Goal: Information Seeking & Learning: Learn about a topic

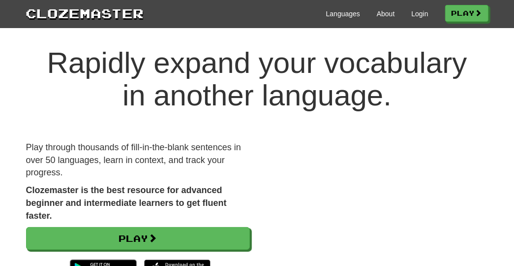
scroll to position [8, 0]
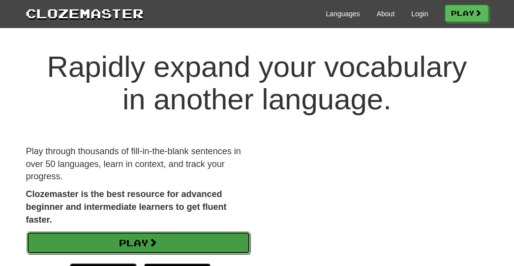
click at [198, 244] on link "Play" at bounding box center [139, 242] width 224 height 23
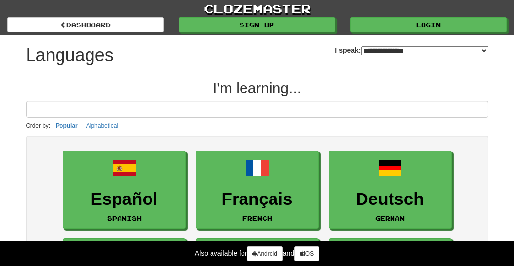
select select "*******"
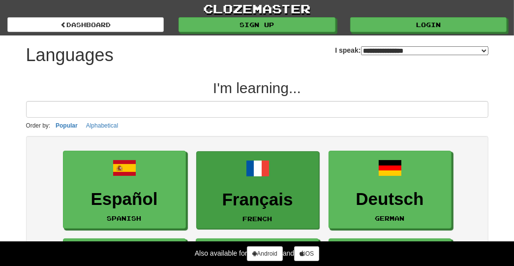
click at [267, 202] on h3 "Français" at bounding box center [258, 199] width 112 height 19
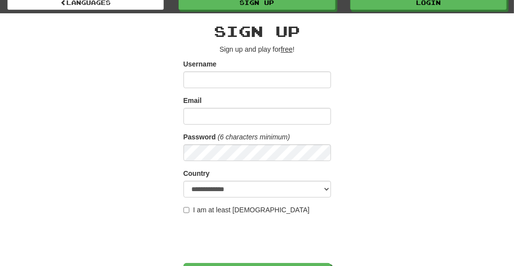
scroll to position [23, 0]
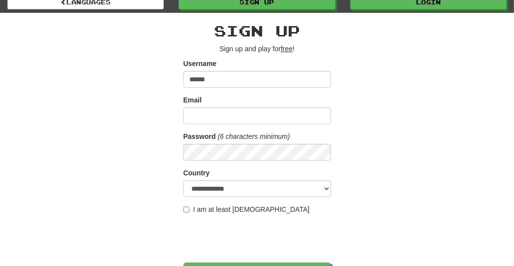
type input "******"
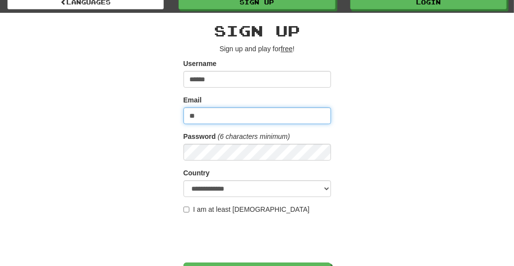
type input "**********"
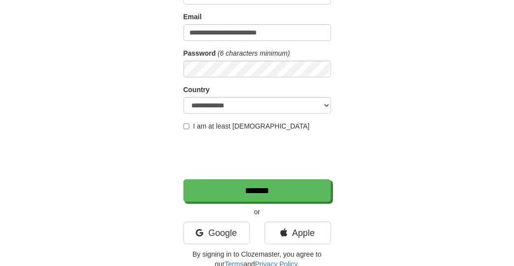
scroll to position [108, 0]
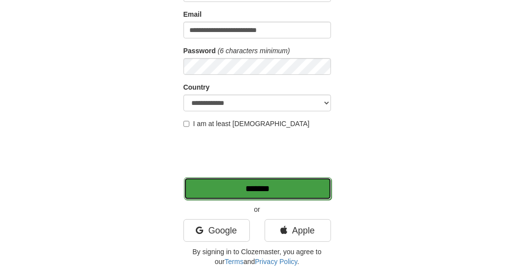
click at [304, 190] on input "*******" at bounding box center [258, 188] width 148 height 23
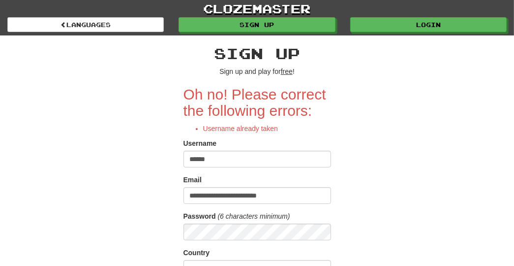
click at [215, 158] on input "******" at bounding box center [258, 159] width 148 height 17
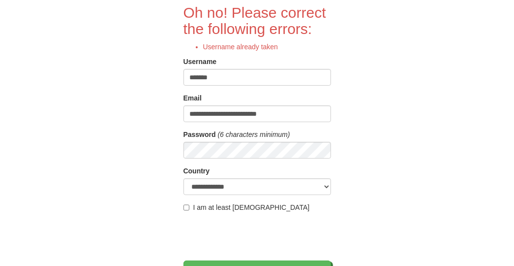
scroll to position [89, 0]
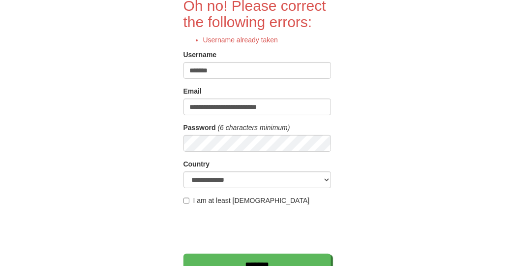
type input "*******"
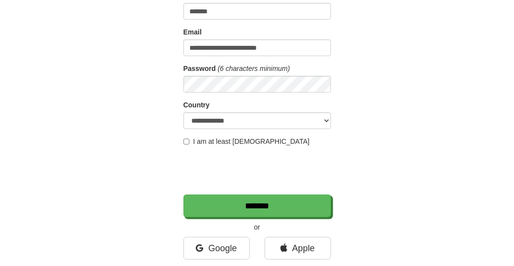
scroll to position [160, 0]
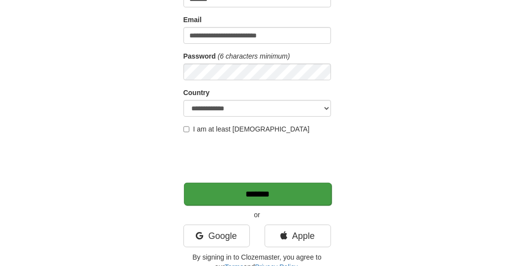
click at [298, 195] on input "*******" at bounding box center [258, 194] width 148 height 23
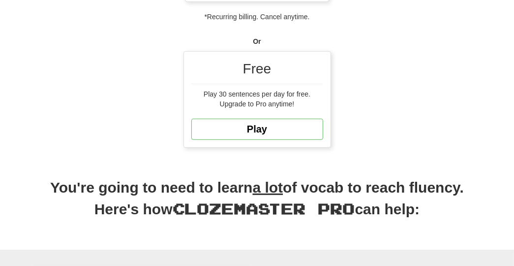
scroll to position [295, 0]
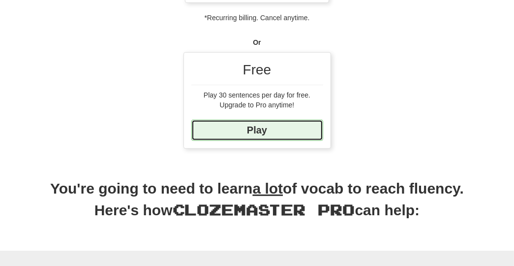
click at [270, 121] on link "Play" at bounding box center [258, 130] width 132 height 21
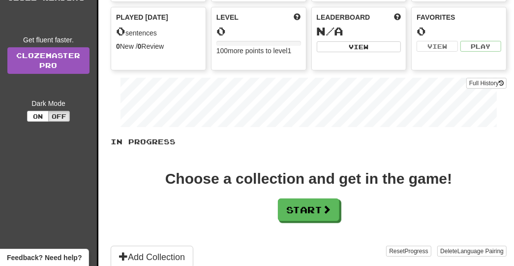
scroll to position [109, 0]
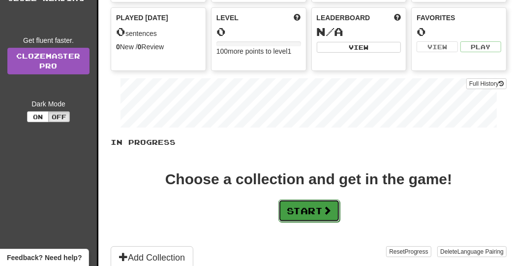
click at [322, 210] on button "Start" at bounding box center [310, 210] width 62 height 23
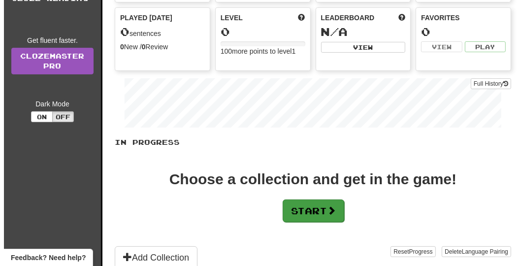
scroll to position [0, 0]
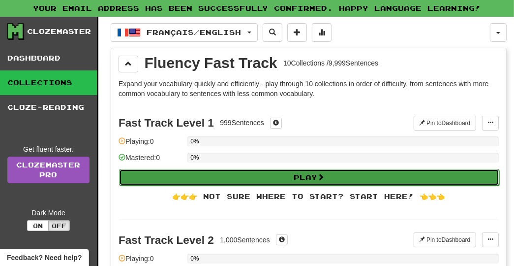
click at [288, 179] on button "Play" at bounding box center [309, 177] width 381 height 17
select select "**"
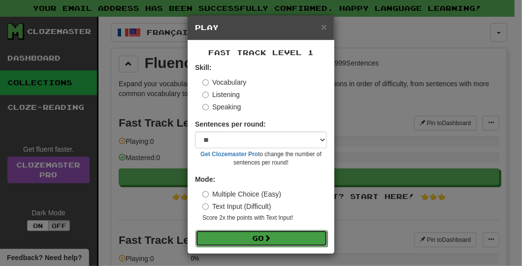
click at [259, 238] on button "Go" at bounding box center [261, 238] width 132 height 17
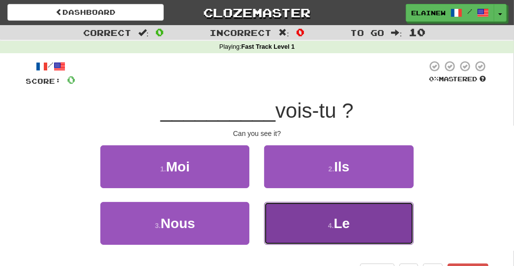
click at [342, 228] on span "Le" at bounding box center [342, 223] width 16 height 15
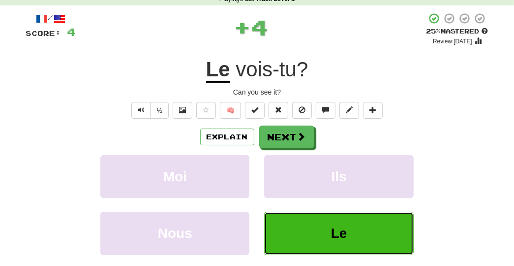
scroll to position [48, 0]
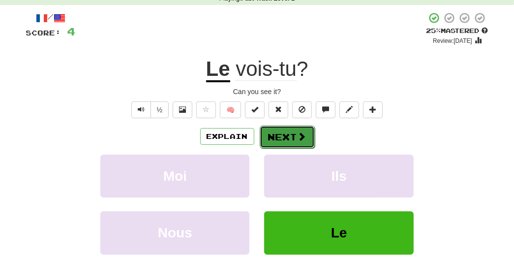
click at [292, 138] on button "Next" at bounding box center [287, 137] width 55 height 23
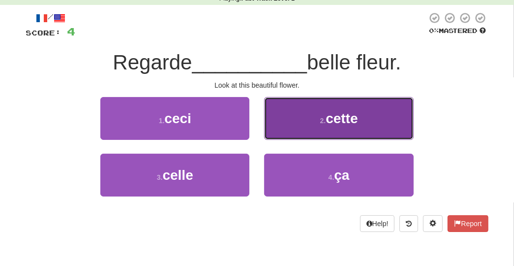
click at [331, 132] on button "2 . cette" at bounding box center [338, 118] width 149 height 43
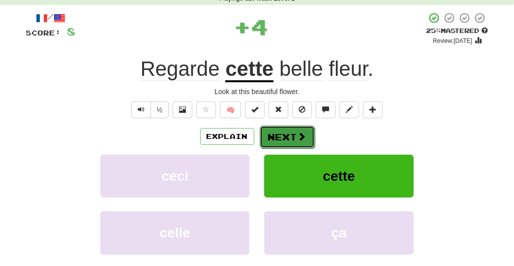
click at [291, 135] on button "Next" at bounding box center [287, 137] width 55 height 23
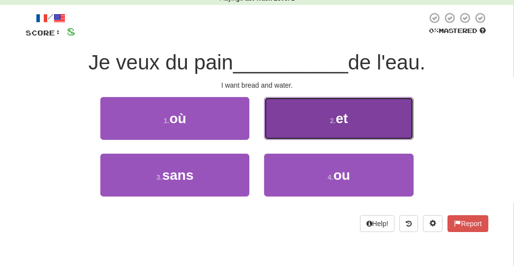
click at [384, 116] on button "2 . et" at bounding box center [338, 118] width 149 height 43
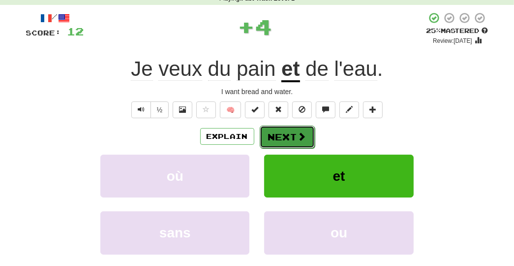
click at [284, 136] on button "Next" at bounding box center [287, 137] width 55 height 23
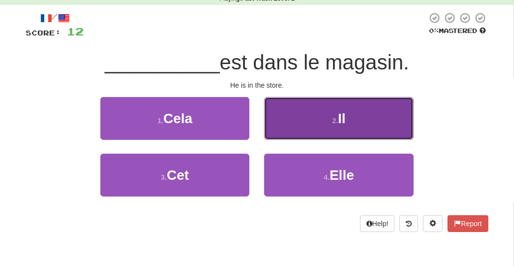
click at [335, 117] on small "2 ." at bounding box center [336, 121] width 6 height 8
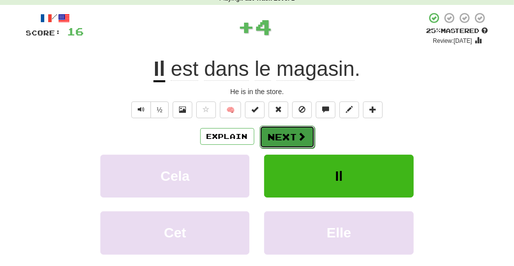
click at [267, 143] on button "Next" at bounding box center [287, 137] width 55 height 23
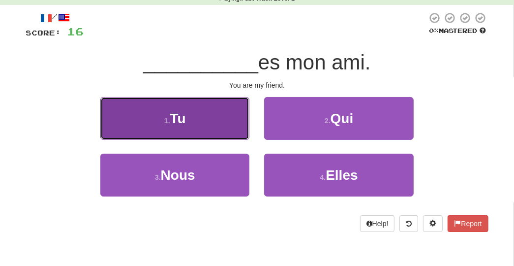
click at [209, 127] on button "1 . Tu" at bounding box center [174, 118] width 149 height 43
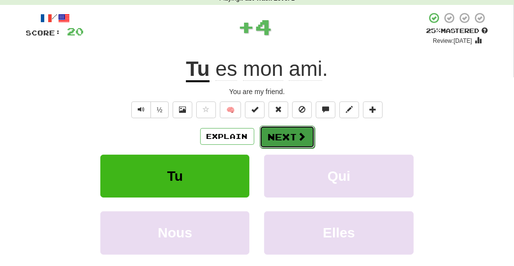
click at [292, 137] on button "Next" at bounding box center [287, 137] width 55 height 23
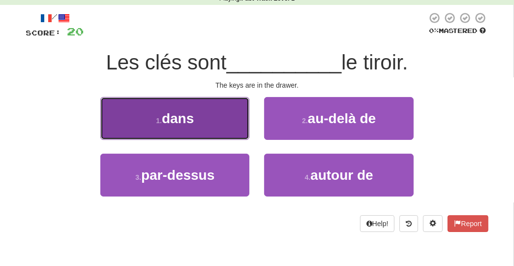
click at [168, 115] on span "dans" at bounding box center [178, 118] width 32 height 15
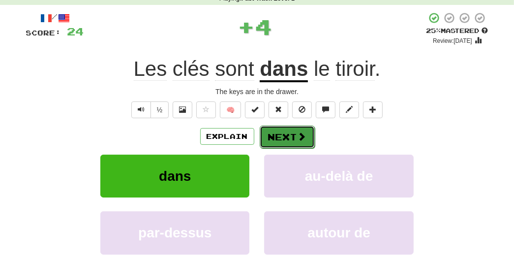
click at [288, 138] on button "Next" at bounding box center [287, 137] width 55 height 23
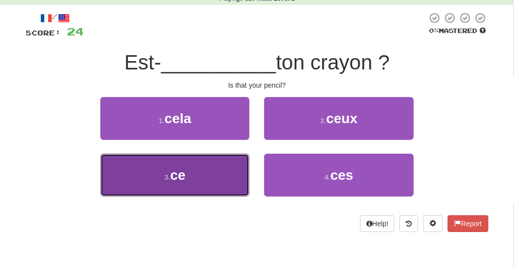
click at [201, 180] on button "3 . ce" at bounding box center [174, 175] width 149 height 43
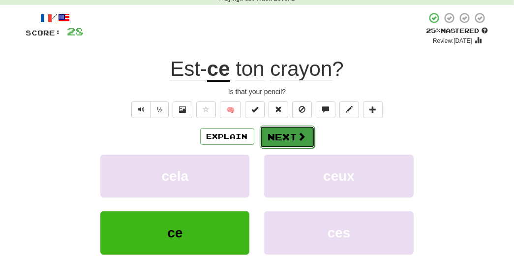
click at [294, 138] on button "Next" at bounding box center [287, 137] width 55 height 23
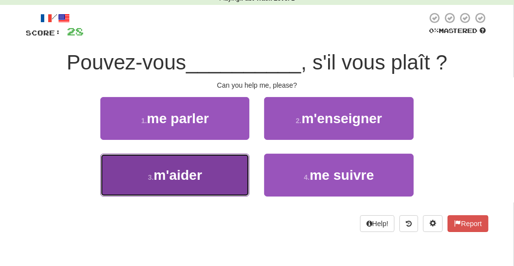
click at [234, 159] on button "3 . m'aider" at bounding box center [174, 175] width 149 height 43
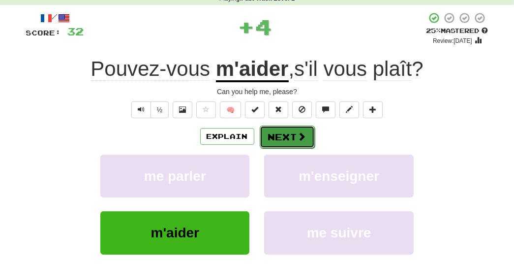
click at [301, 133] on span at bounding box center [302, 136] width 9 height 9
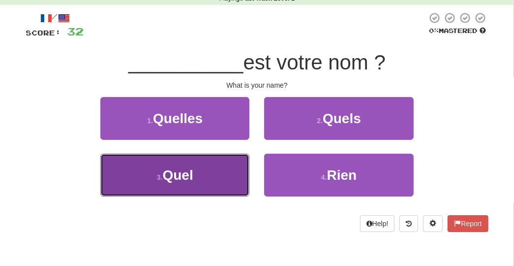
click at [193, 183] on button "3 . Quel" at bounding box center [174, 175] width 149 height 43
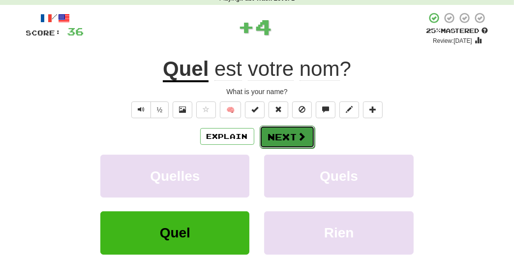
click at [294, 134] on button "Next" at bounding box center [287, 137] width 55 height 23
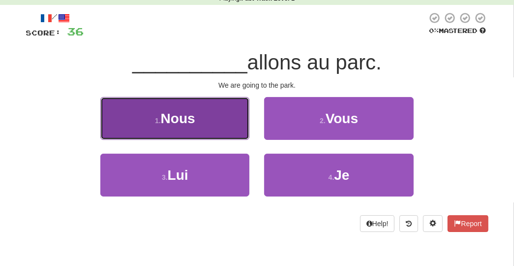
click at [197, 126] on button "1 . Nous" at bounding box center [174, 118] width 149 height 43
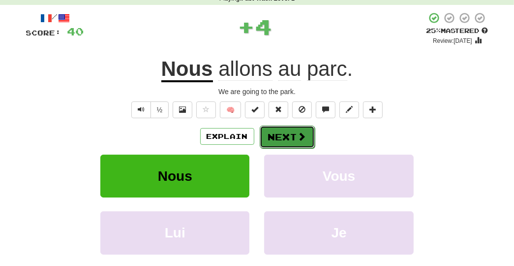
click at [288, 131] on button "Next" at bounding box center [287, 137] width 55 height 23
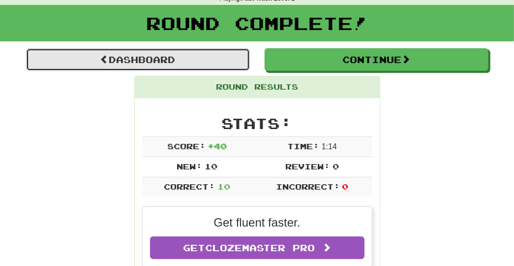
click at [150, 59] on link "Dashboard" at bounding box center [138, 59] width 224 height 23
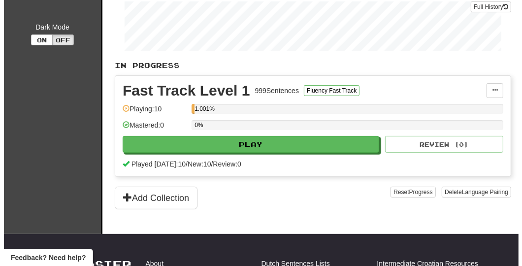
scroll to position [169, 0]
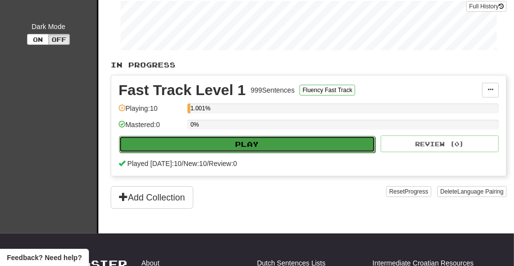
click at [246, 143] on button "Play" at bounding box center [247, 144] width 256 height 17
select select "**"
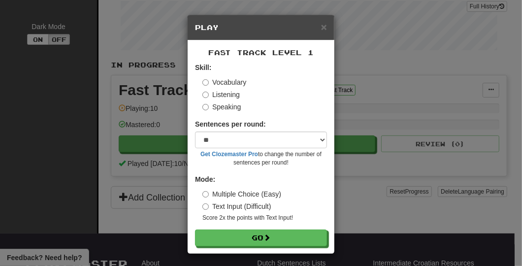
click at [205, 95] on label "Listening" at bounding box center [220, 95] width 37 height 10
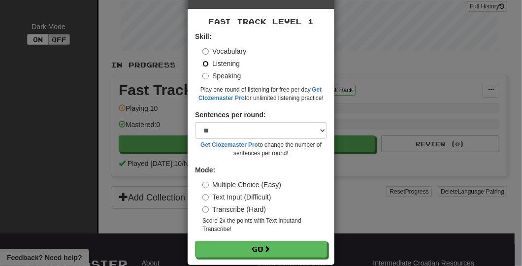
scroll to position [44, 0]
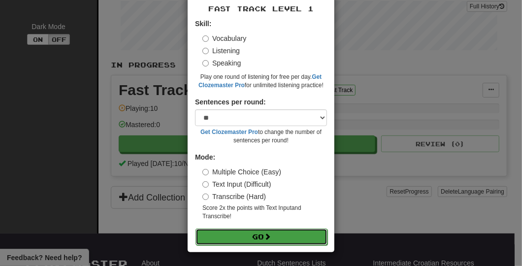
click at [280, 237] on button "Go" at bounding box center [261, 236] width 132 height 17
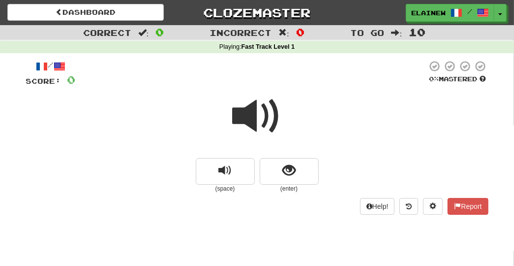
click at [241, 119] on span at bounding box center [257, 116] width 49 height 49
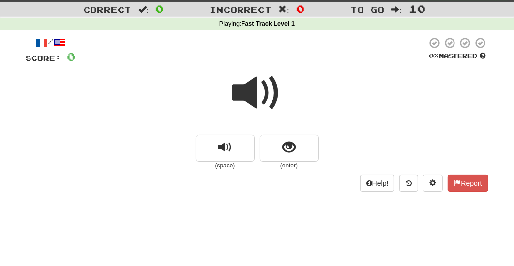
scroll to position [23, 0]
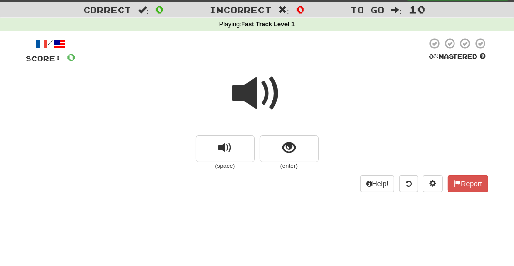
click at [243, 76] on span at bounding box center [257, 93] width 49 height 49
click at [247, 89] on span at bounding box center [257, 93] width 49 height 49
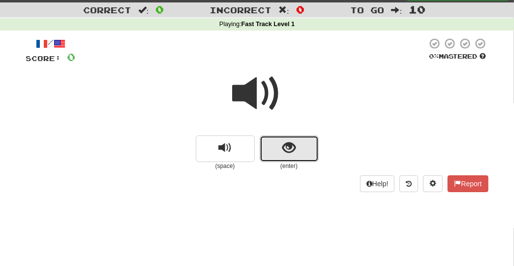
click at [300, 151] on button "show sentence" at bounding box center [289, 148] width 59 height 27
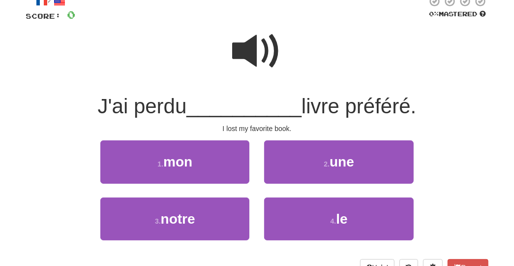
scroll to position [70, 0]
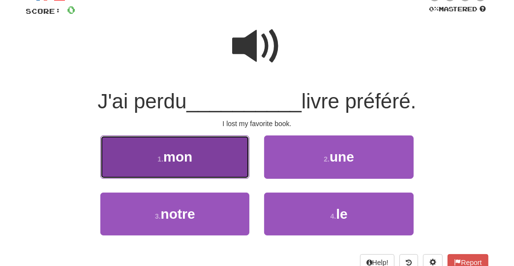
click at [216, 144] on button "1 . mon" at bounding box center [174, 156] width 149 height 43
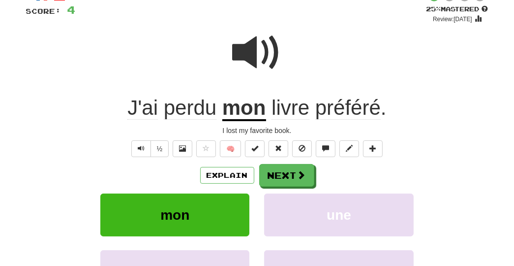
click at [253, 53] on span at bounding box center [257, 52] width 49 height 49
click at [279, 172] on button "Next" at bounding box center [287, 175] width 55 height 23
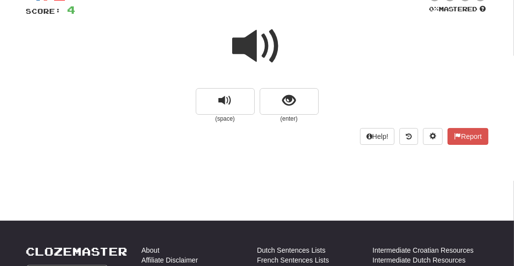
click at [245, 52] on span at bounding box center [257, 46] width 49 height 49
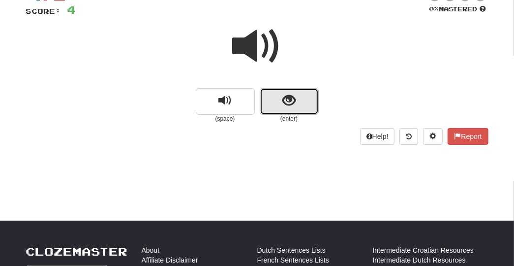
click at [294, 96] on span "show sentence" at bounding box center [289, 100] width 13 height 13
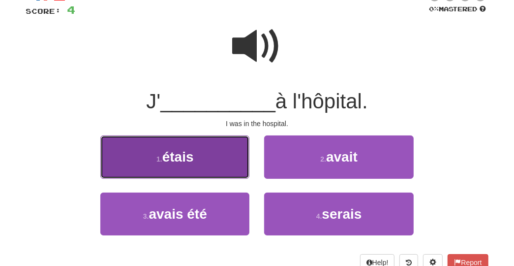
click at [217, 154] on button "1 . étais" at bounding box center [174, 156] width 149 height 43
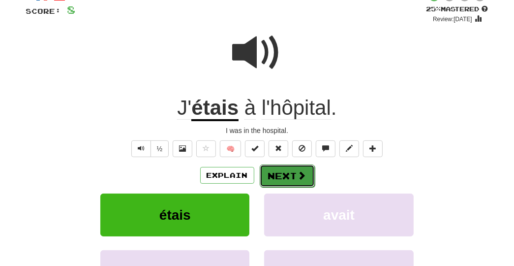
click at [293, 175] on button "Next" at bounding box center [287, 175] width 55 height 23
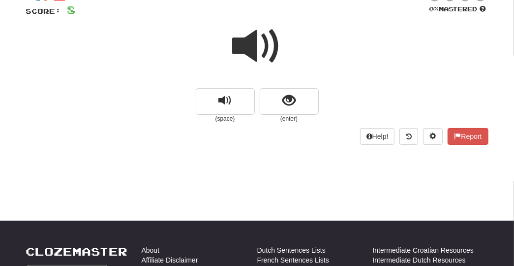
click at [243, 38] on span at bounding box center [257, 46] width 49 height 49
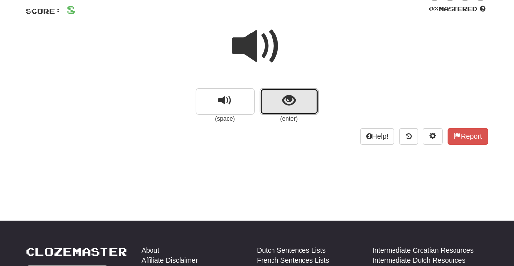
click at [276, 98] on button "show sentence" at bounding box center [289, 101] width 59 height 27
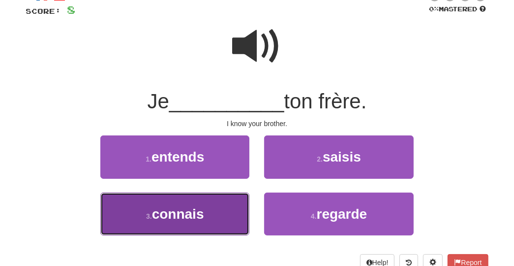
click at [177, 223] on button "3 . connais" at bounding box center [174, 213] width 149 height 43
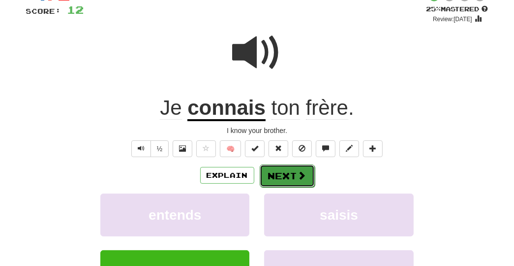
click at [294, 169] on button "Next" at bounding box center [287, 175] width 55 height 23
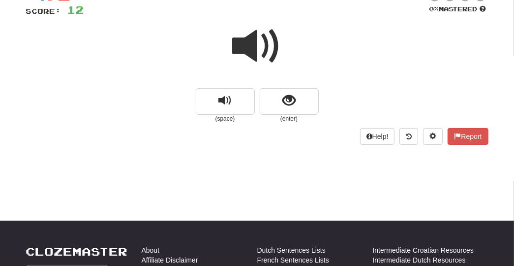
click at [254, 47] on span at bounding box center [257, 46] width 49 height 49
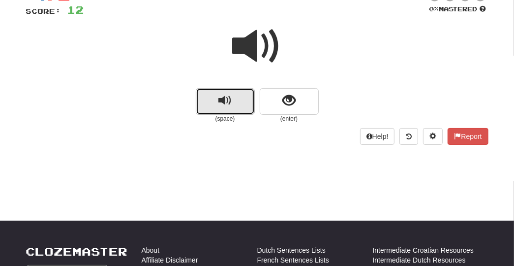
click at [242, 101] on button "replay audio" at bounding box center [225, 101] width 59 height 27
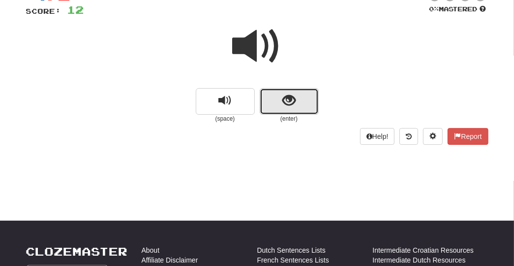
click at [284, 104] on span "show sentence" at bounding box center [289, 100] width 13 height 13
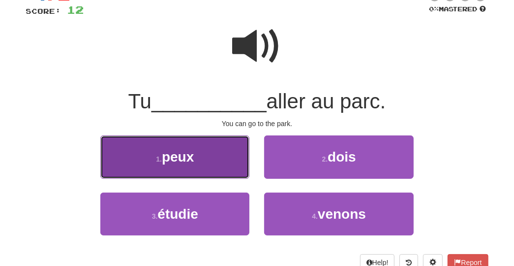
click at [207, 160] on button "1 . peux" at bounding box center [174, 156] width 149 height 43
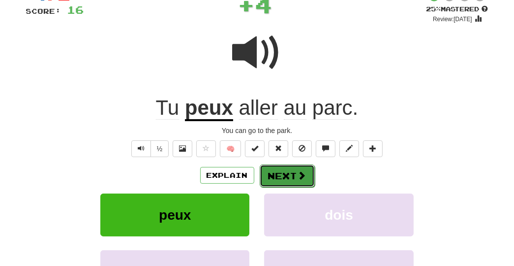
click at [287, 172] on button "Next" at bounding box center [287, 175] width 55 height 23
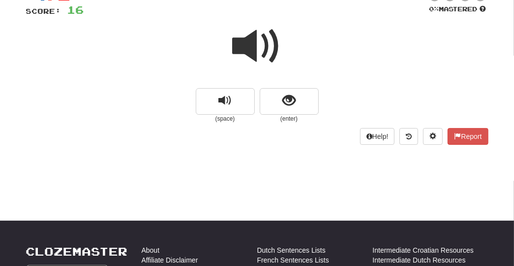
click at [250, 49] on span at bounding box center [257, 46] width 49 height 49
click at [249, 49] on span at bounding box center [257, 46] width 49 height 49
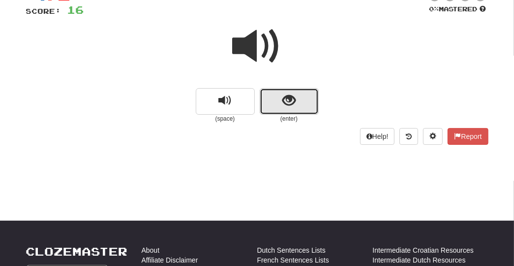
click at [269, 108] on button "show sentence" at bounding box center [289, 101] width 59 height 27
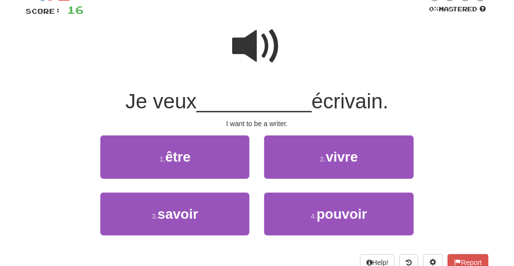
click at [250, 47] on span at bounding box center [257, 46] width 49 height 49
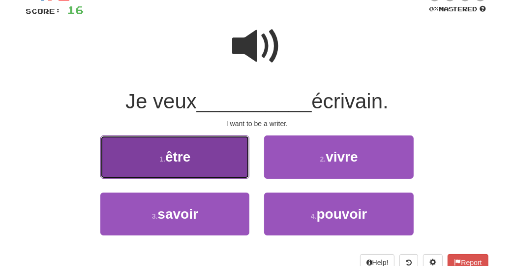
click at [207, 163] on button "1 . être" at bounding box center [174, 156] width 149 height 43
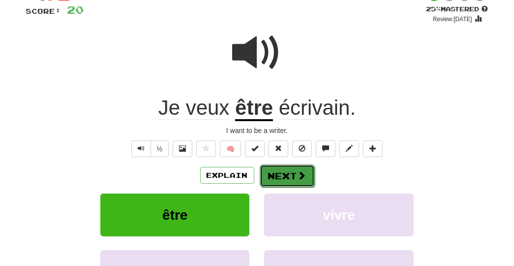
click at [283, 171] on button "Next" at bounding box center [287, 175] width 55 height 23
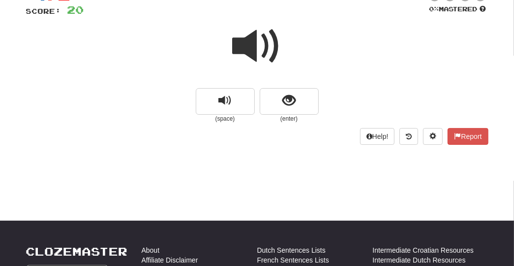
click at [255, 50] on span at bounding box center [257, 46] width 49 height 49
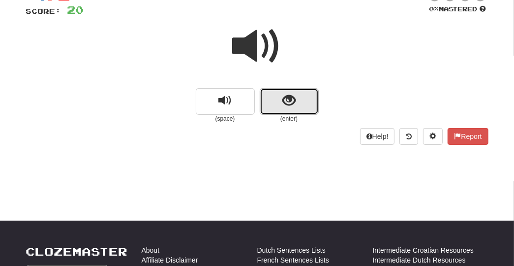
click at [285, 101] on span "show sentence" at bounding box center [289, 100] width 13 height 13
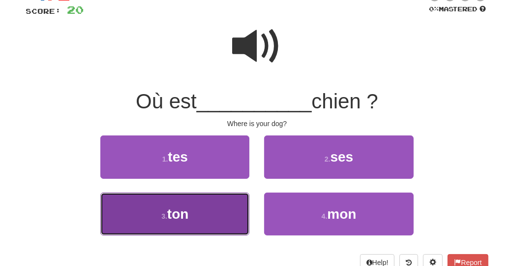
click at [210, 208] on button "3 . ton" at bounding box center [174, 213] width 149 height 43
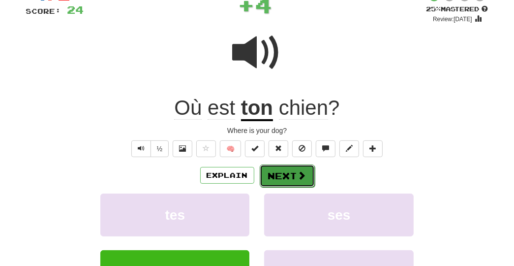
click at [298, 171] on span at bounding box center [302, 175] width 9 height 9
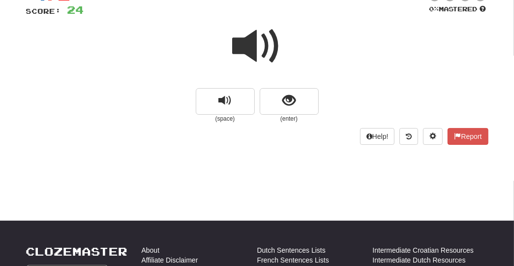
click at [250, 47] on span at bounding box center [257, 46] width 49 height 49
click at [250, 45] on span at bounding box center [257, 46] width 49 height 49
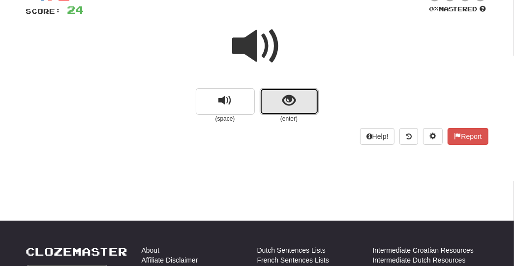
click at [292, 108] on button "show sentence" at bounding box center [289, 101] width 59 height 27
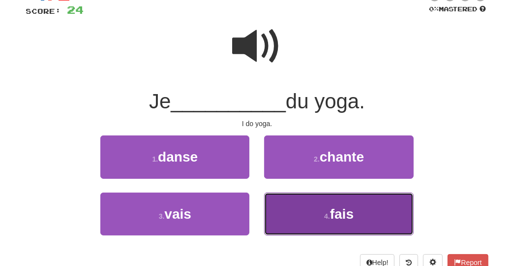
click at [299, 198] on button "4 . fais" at bounding box center [338, 213] width 149 height 43
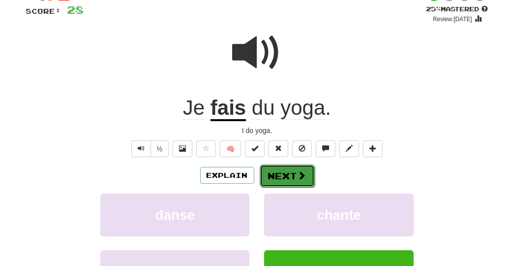
click at [304, 171] on span at bounding box center [302, 175] width 9 height 9
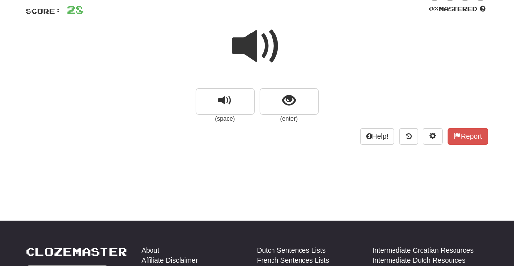
click at [252, 47] on span at bounding box center [257, 46] width 49 height 49
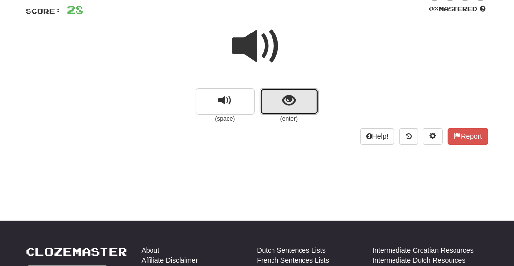
click at [280, 98] on button "show sentence" at bounding box center [289, 101] width 59 height 27
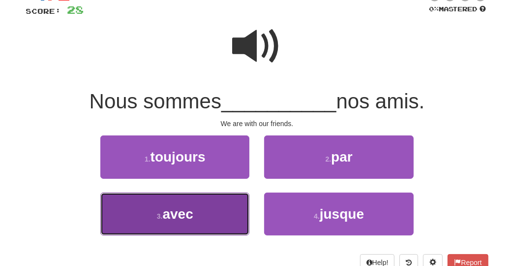
click at [202, 224] on button "3 . avec" at bounding box center [174, 213] width 149 height 43
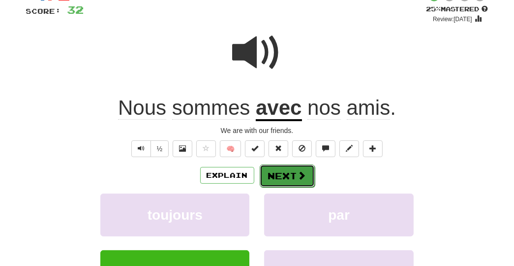
click at [303, 171] on span at bounding box center [302, 175] width 9 height 9
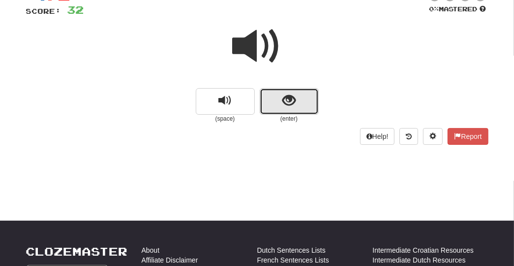
click at [284, 104] on span "show sentence" at bounding box center [289, 100] width 13 height 13
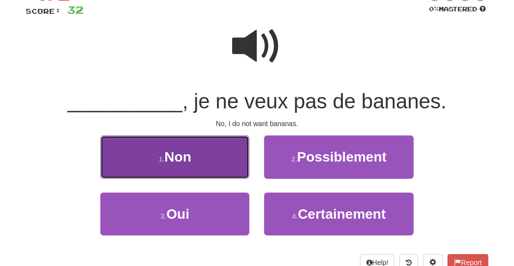
click at [203, 150] on button "1 . Non" at bounding box center [174, 156] width 149 height 43
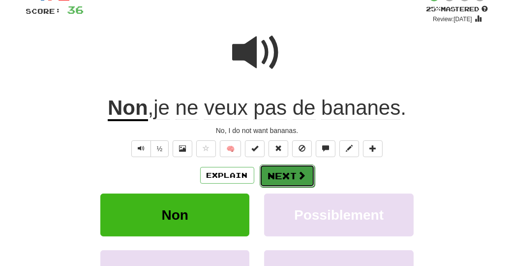
click at [278, 176] on button "Next" at bounding box center [287, 175] width 55 height 23
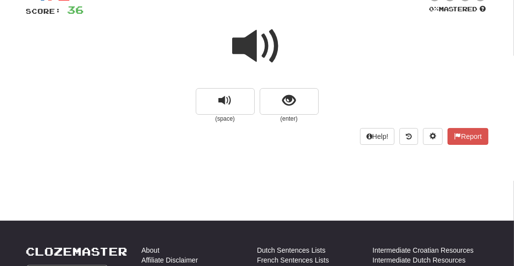
click at [248, 45] on span at bounding box center [257, 46] width 49 height 49
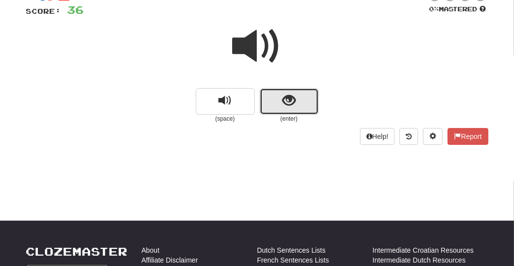
click at [280, 103] on button "show sentence" at bounding box center [289, 101] width 59 height 27
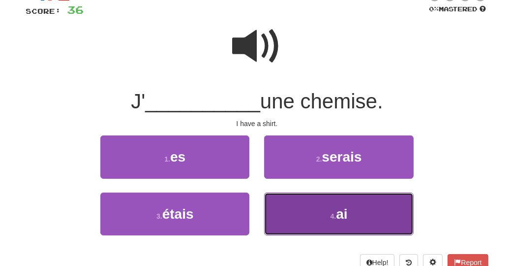
click at [326, 225] on button "4 . ai" at bounding box center [338, 213] width 149 height 43
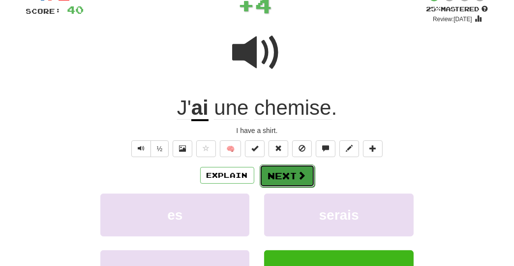
click at [295, 174] on button "Next" at bounding box center [287, 175] width 55 height 23
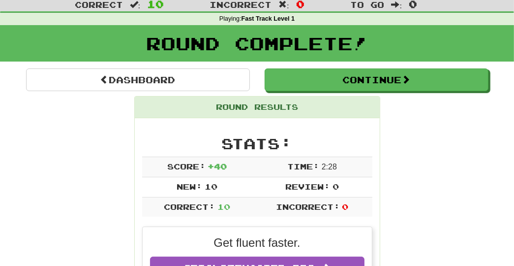
scroll to position [25, 0]
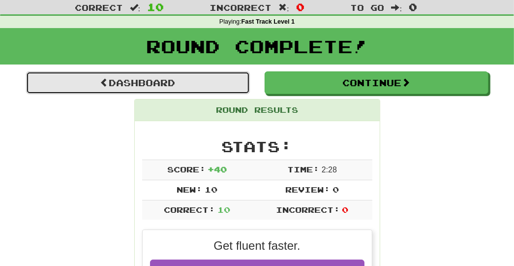
click at [144, 80] on link "Dashboard" at bounding box center [138, 82] width 224 height 23
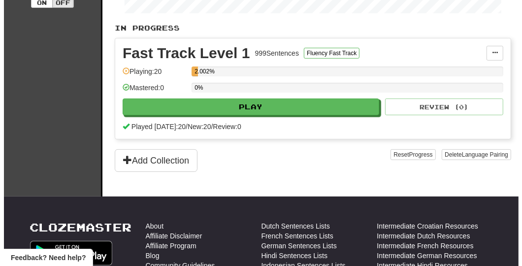
scroll to position [207, 0]
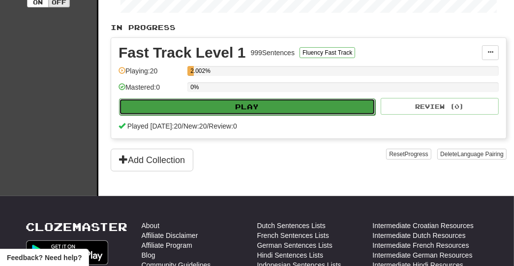
click at [329, 110] on button "Play" at bounding box center [247, 106] width 256 height 17
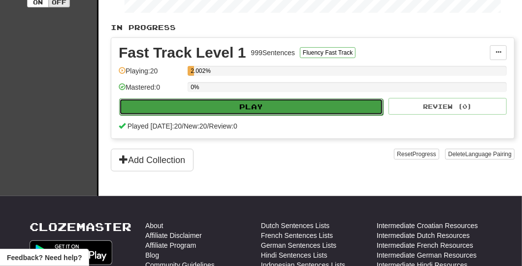
select select "**"
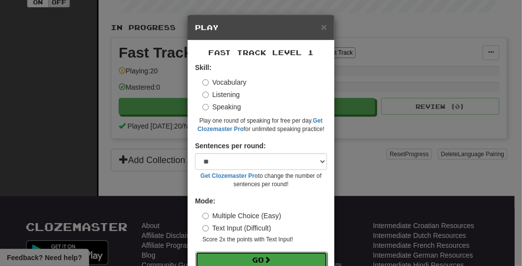
click at [249, 258] on button "Go" at bounding box center [261, 260] width 132 height 17
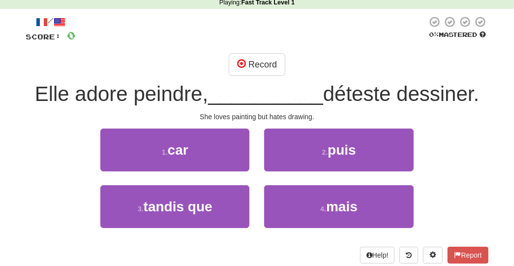
scroll to position [46, 0]
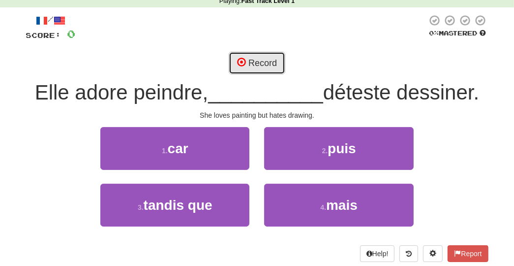
click at [259, 59] on button "Record" at bounding box center [257, 63] width 57 height 23
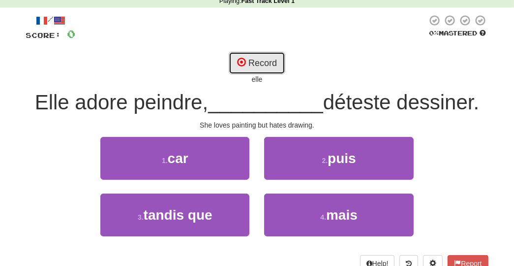
click at [264, 58] on button "Record" at bounding box center [257, 63] width 57 height 23
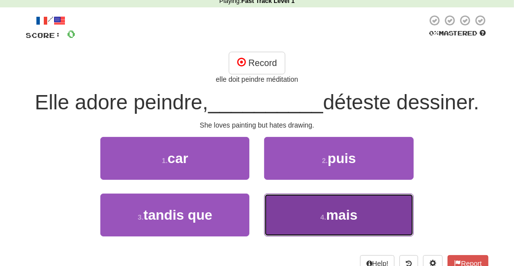
click at [316, 213] on button "4 . mais" at bounding box center [338, 214] width 149 height 43
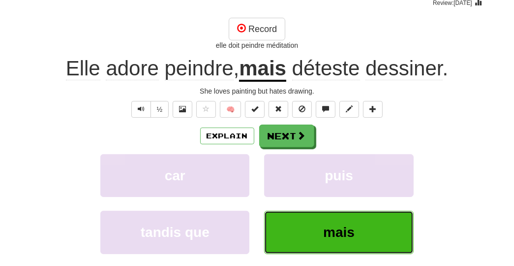
scroll to position [80, 0]
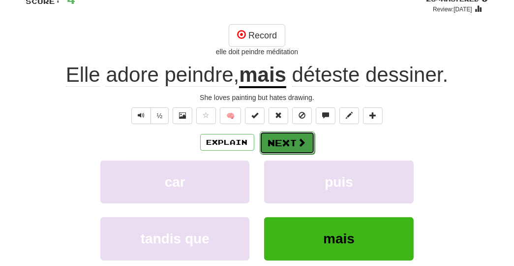
click at [298, 138] on span at bounding box center [302, 142] width 9 height 9
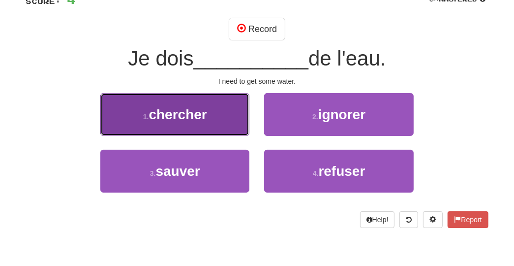
click at [212, 112] on button "1 . chercher" at bounding box center [174, 114] width 149 height 43
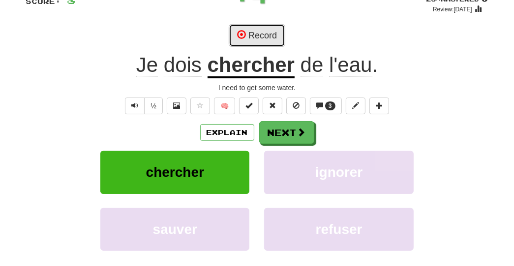
click at [260, 33] on button "Record" at bounding box center [257, 35] width 57 height 23
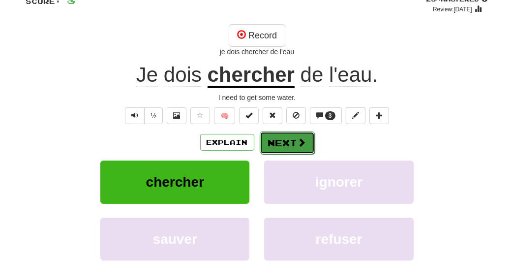
click at [296, 142] on button "Next" at bounding box center [287, 142] width 55 height 23
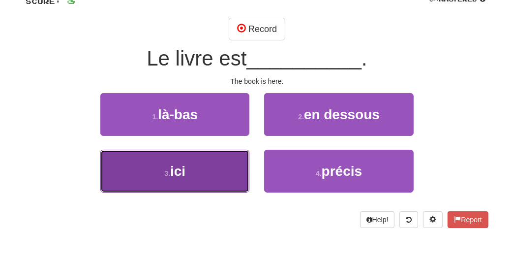
click at [234, 171] on button "3 . ici" at bounding box center [174, 171] width 149 height 43
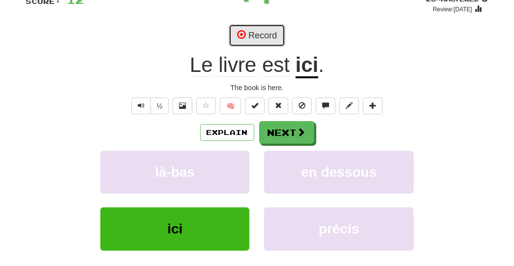
click at [270, 33] on button "Record" at bounding box center [257, 35] width 57 height 23
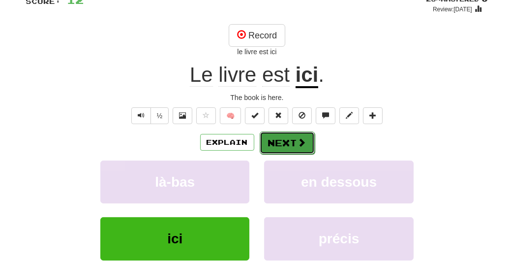
click at [290, 143] on button "Next" at bounding box center [287, 142] width 55 height 23
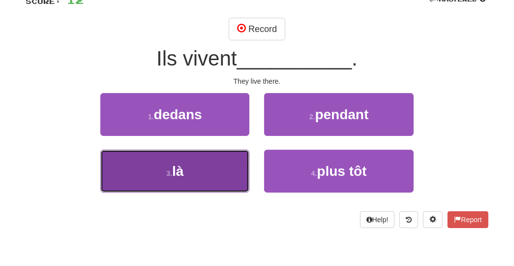
click at [239, 162] on button "3 . là" at bounding box center [174, 171] width 149 height 43
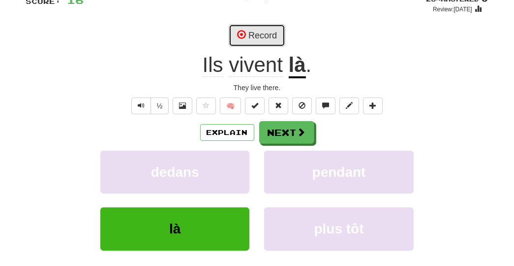
click at [269, 34] on button "Record" at bounding box center [257, 35] width 57 height 23
click at [329, 41] on div "Recording..." at bounding box center [257, 35] width 463 height 23
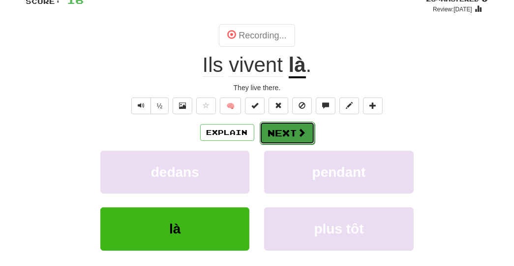
click at [286, 128] on button "Next" at bounding box center [287, 133] width 55 height 23
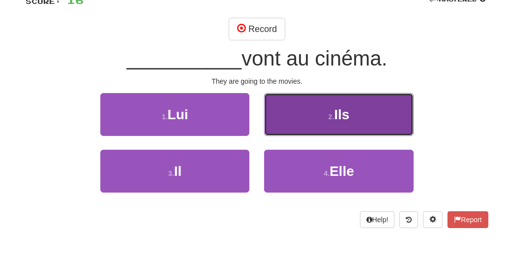
click at [317, 110] on button "2 . Ils" at bounding box center [338, 114] width 149 height 43
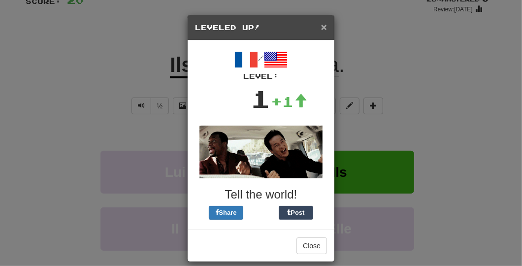
click at [321, 28] on span "×" at bounding box center [324, 26] width 6 height 11
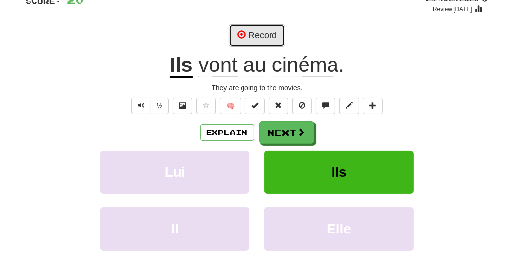
click at [254, 38] on button "Record" at bounding box center [257, 35] width 57 height 23
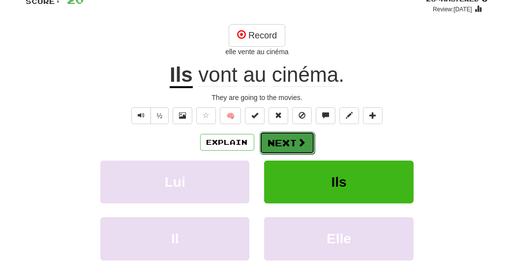
click at [275, 142] on button "Next" at bounding box center [287, 142] width 55 height 23
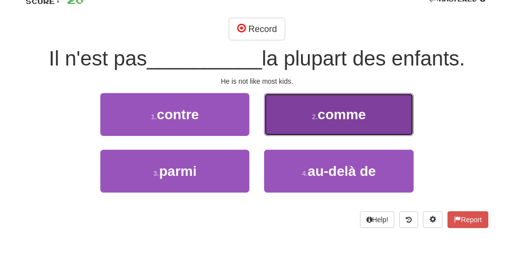
click at [320, 119] on span "comme" at bounding box center [342, 114] width 48 height 15
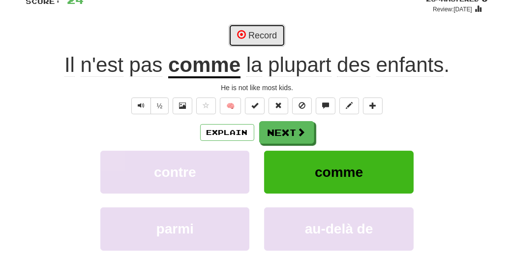
click at [252, 36] on button "Record" at bounding box center [257, 35] width 57 height 23
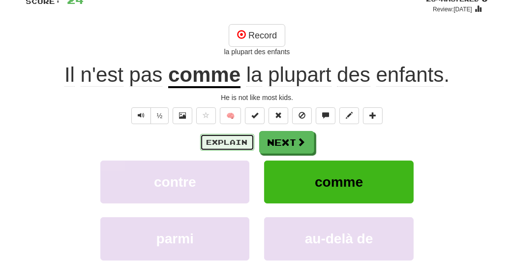
click at [234, 136] on button "Explain" at bounding box center [227, 142] width 54 height 17
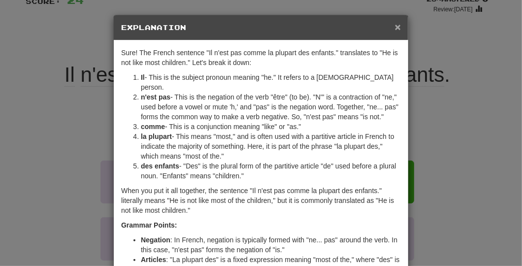
click at [395, 28] on span "×" at bounding box center [398, 26] width 6 height 11
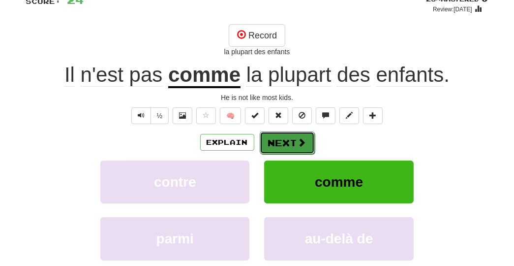
click at [291, 144] on button "Next" at bounding box center [287, 142] width 55 height 23
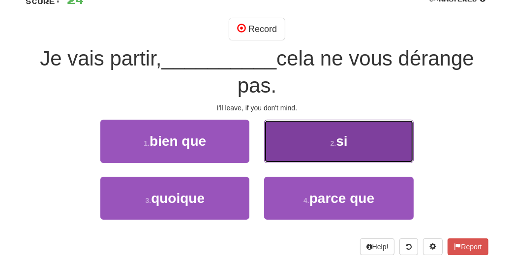
click at [327, 140] on button "2 . si" at bounding box center [338, 141] width 149 height 43
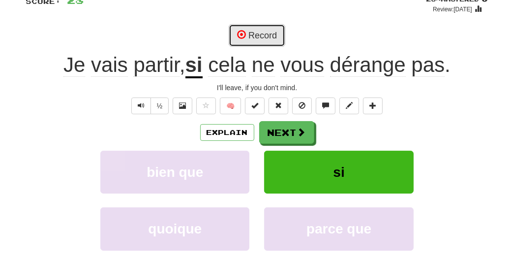
click at [259, 37] on button "Record" at bounding box center [257, 35] width 57 height 23
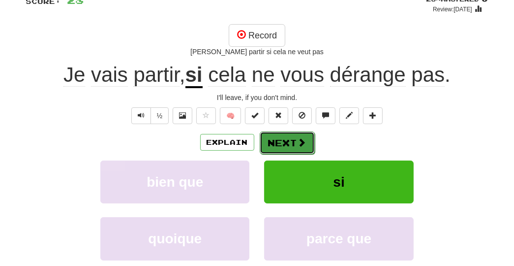
click at [287, 139] on button "Next" at bounding box center [287, 142] width 55 height 23
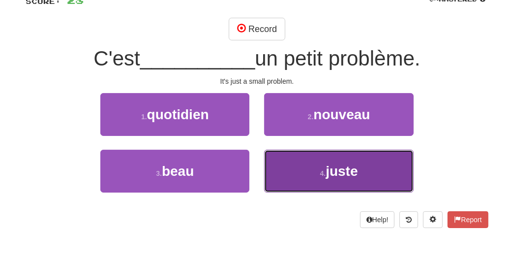
click at [323, 165] on button "4 . juste" at bounding box center [338, 171] width 149 height 43
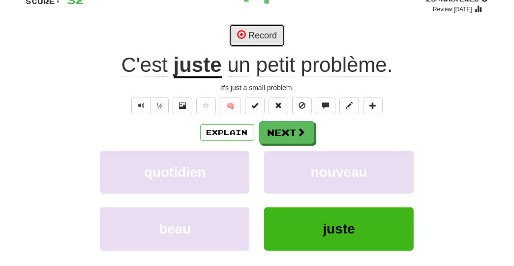
click at [268, 32] on button "Record" at bounding box center [257, 35] width 57 height 23
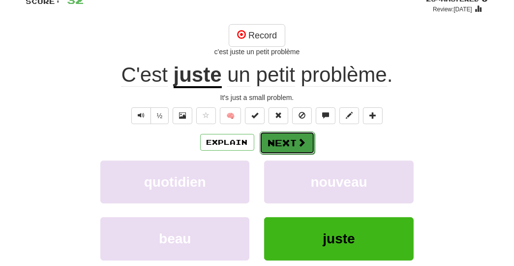
click at [283, 144] on button "Next" at bounding box center [287, 142] width 55 height 23
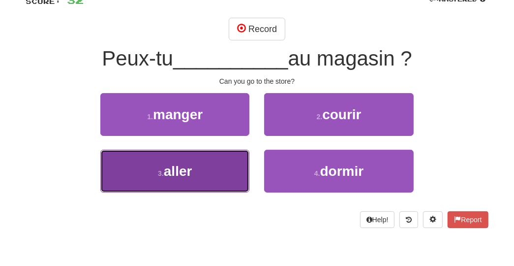
click at [212, 159] on button "3 . aller" at bounding box center [174, 171] width 149 height 43
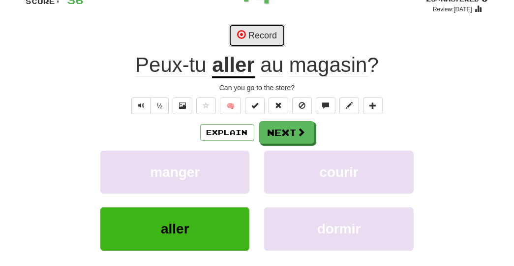
click at [267, 32] on button "Record" at bounding box center [257, 35] width 57 height 23
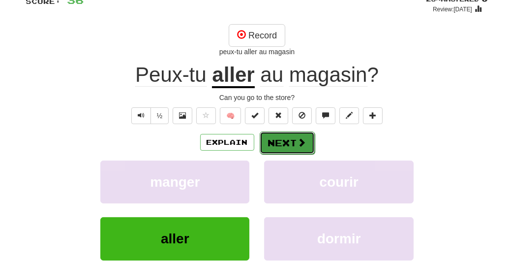
click at [284, 139] on button "Next" at bounding box center [287, 142] width 55 height 23
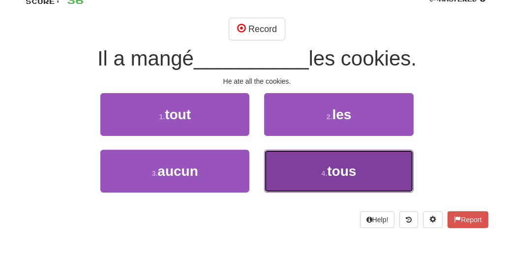
click at [363, 172] on button "4 . tous" at bounding box center [338, 171] width 149 height 43
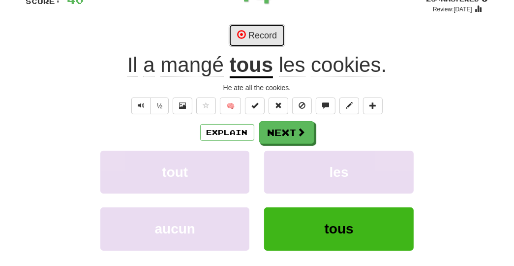
click at [265, 33] on button "Record" at bounding box center [257, 35] width 57 height 23
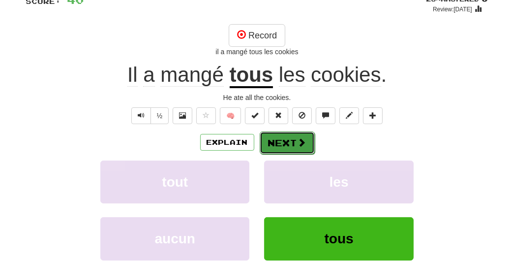
click at [282, 141] on button "Next" at bounding box center [287, 142] width 55 height 23
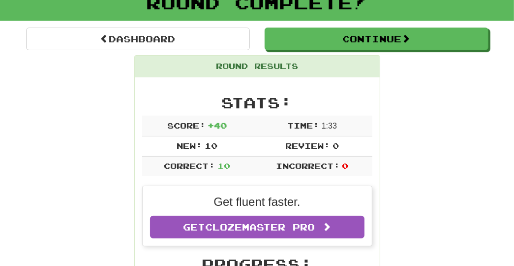
scroll to position [0, 0]
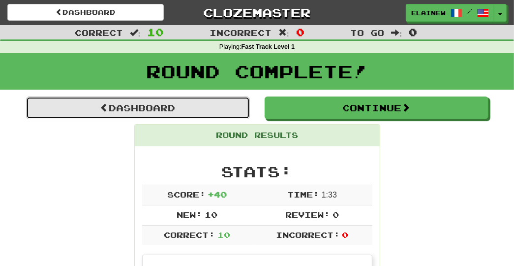
click at [181, 104] on link "Dashboard" at bounding box center [138, 107] width 224 height 23
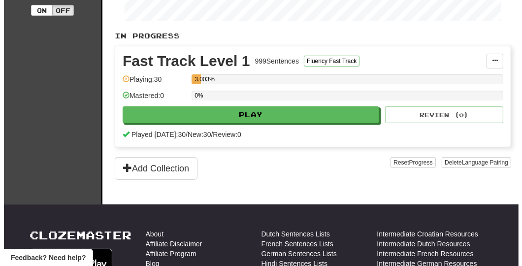
scroll to position [199, 0]
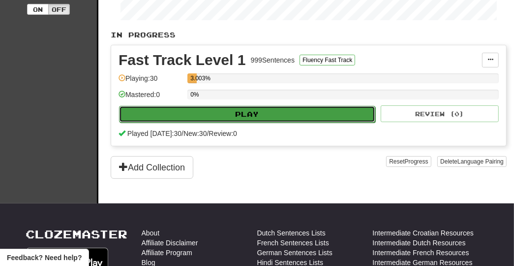
click at [330, 110] on button "Play" at bounding box center [247, 114] width 256 height 17
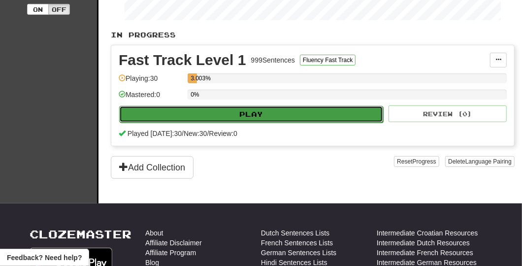
select select "**"
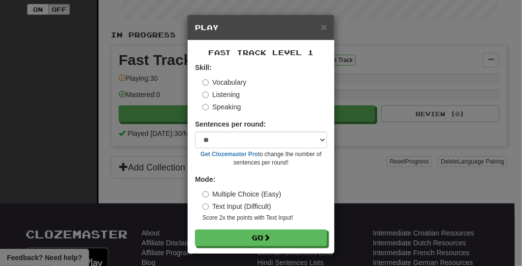
click at [234, 97] on label "Listening" at bounding box center [220, 95] width 37 height 10
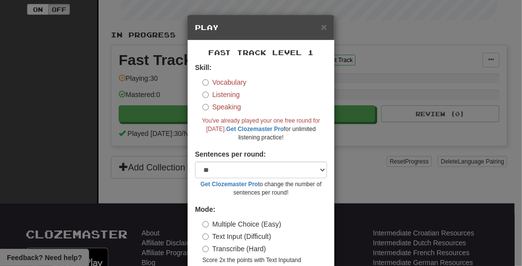
click at [234, 106] on label "Speaking" at bounding box center [221, 107] width 38 height 10
click at [228, 80] on label "Vocabulary" at bounding box center [224, 82] width 44 height 10
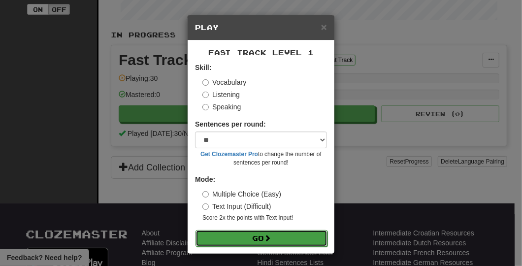
click at [282, 240] on button "Go" at bounding box center [261, 238] width 132 height 17
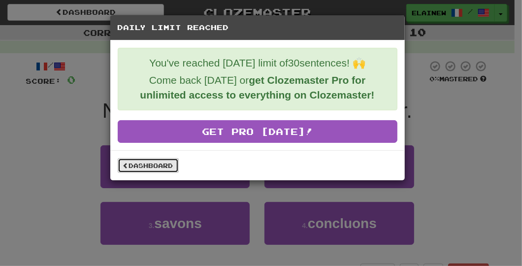
click at [165, 168] on link "Dashboard" at bounding box center [148, 165] width 61 height 15
